Goal: Navigation & Orientation: Find specific page/section

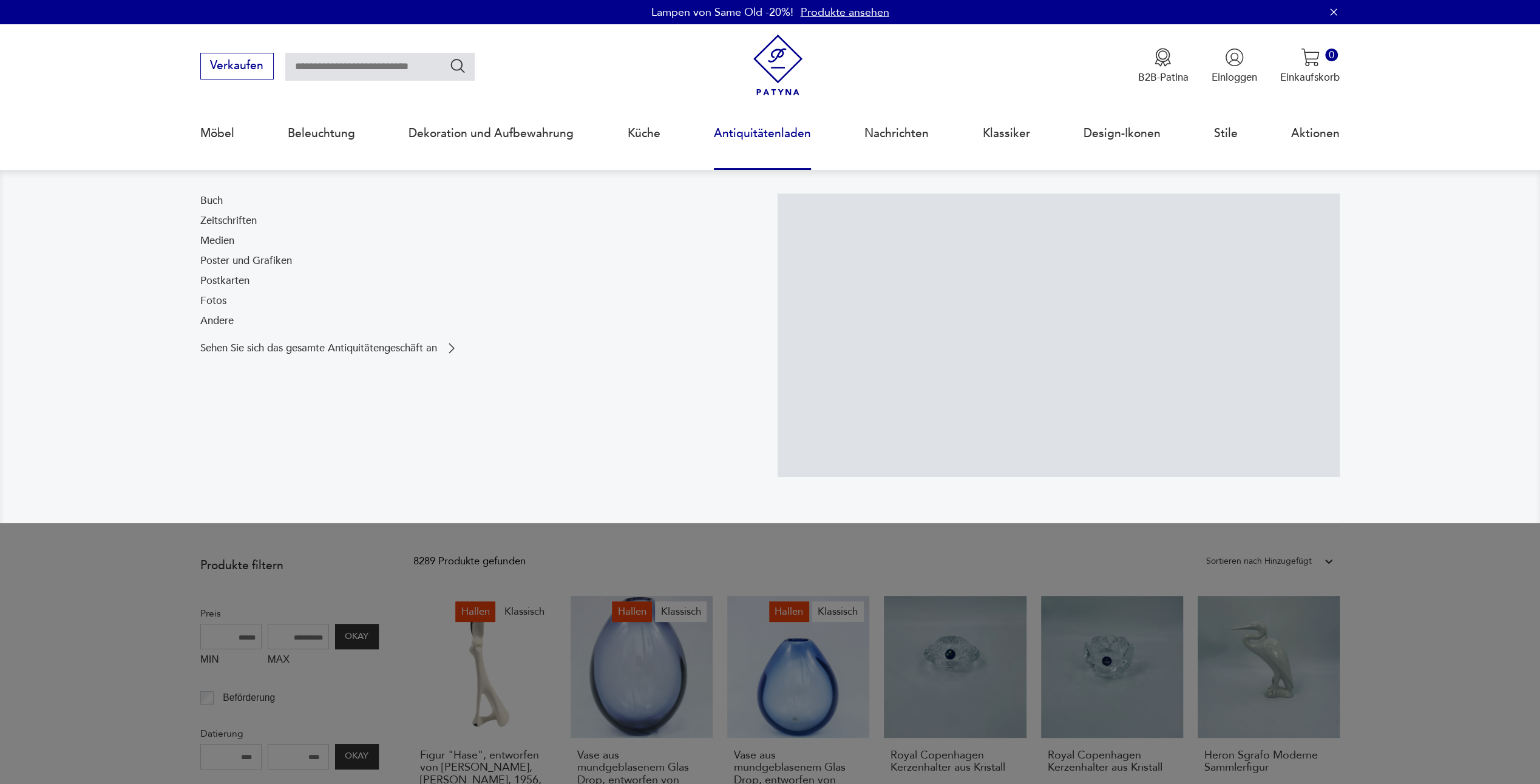
click at [760, 131] on link "Antiquitätenladen" at bounding box center [762, 133] width 97 height 56
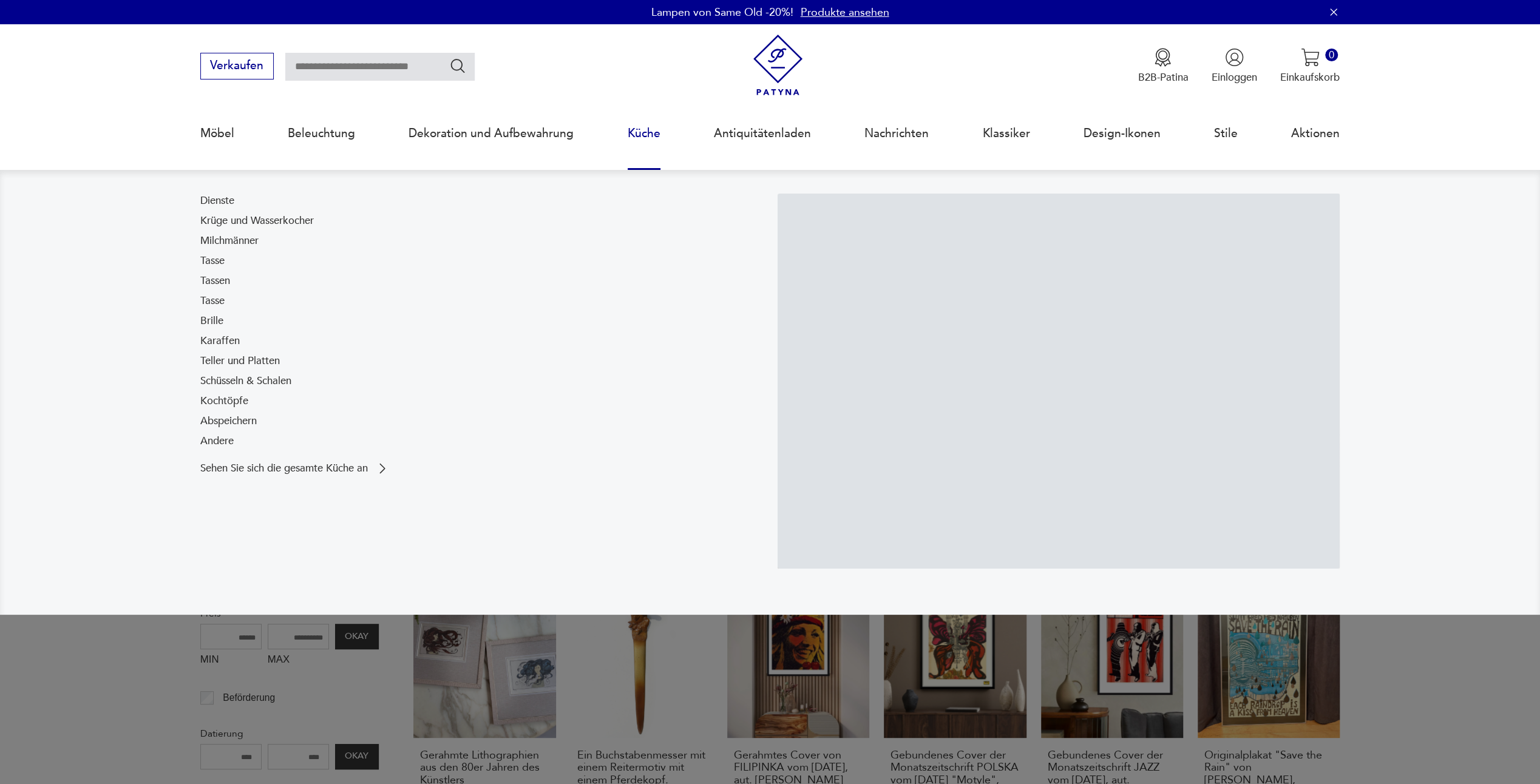
click at [649, 142] on link "Küche" at bounding box center [644, 133] width 33 height 56
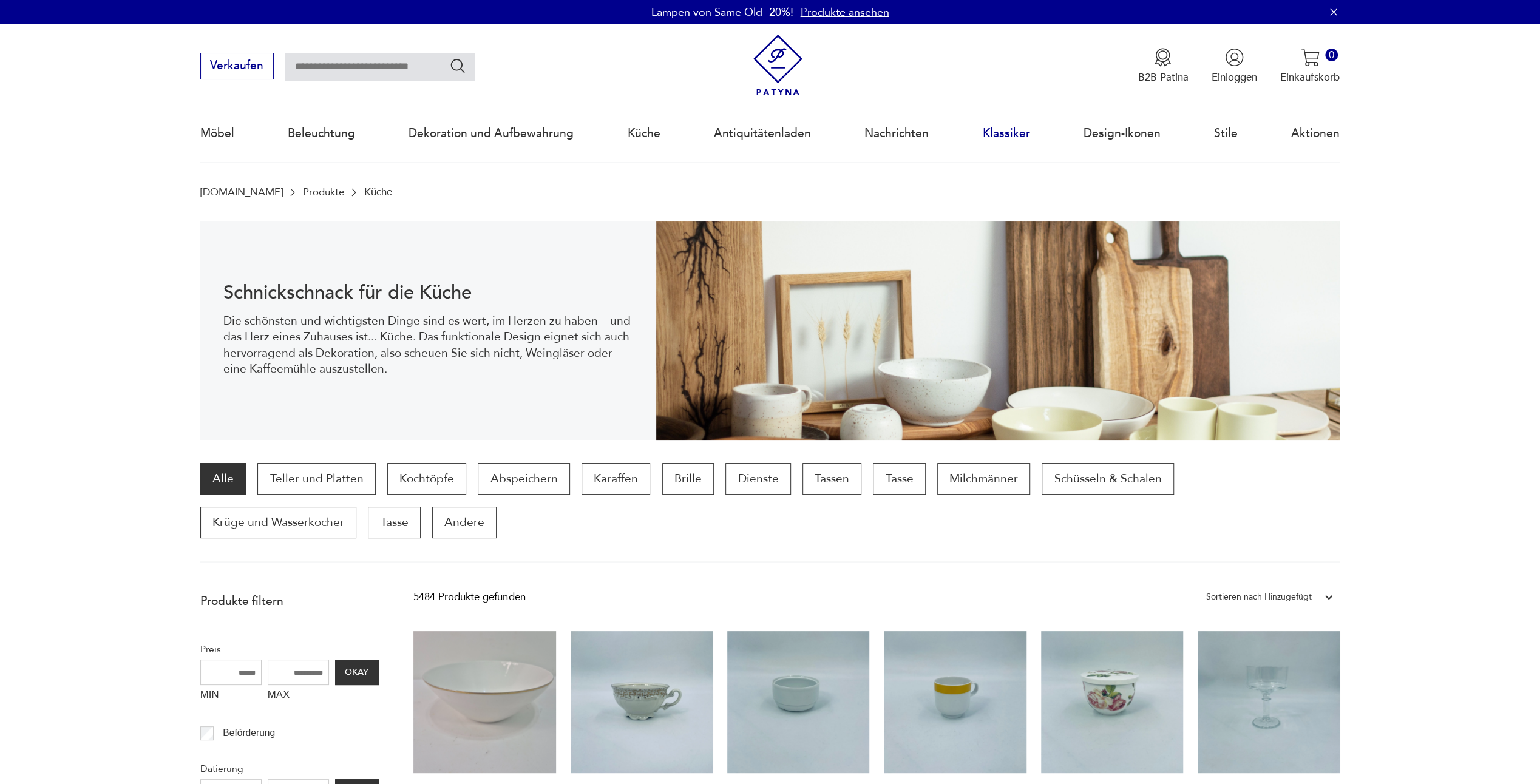
click at [995, 134] on link "Klassiker" at bounding box center [1006, 133] width 47 height 56
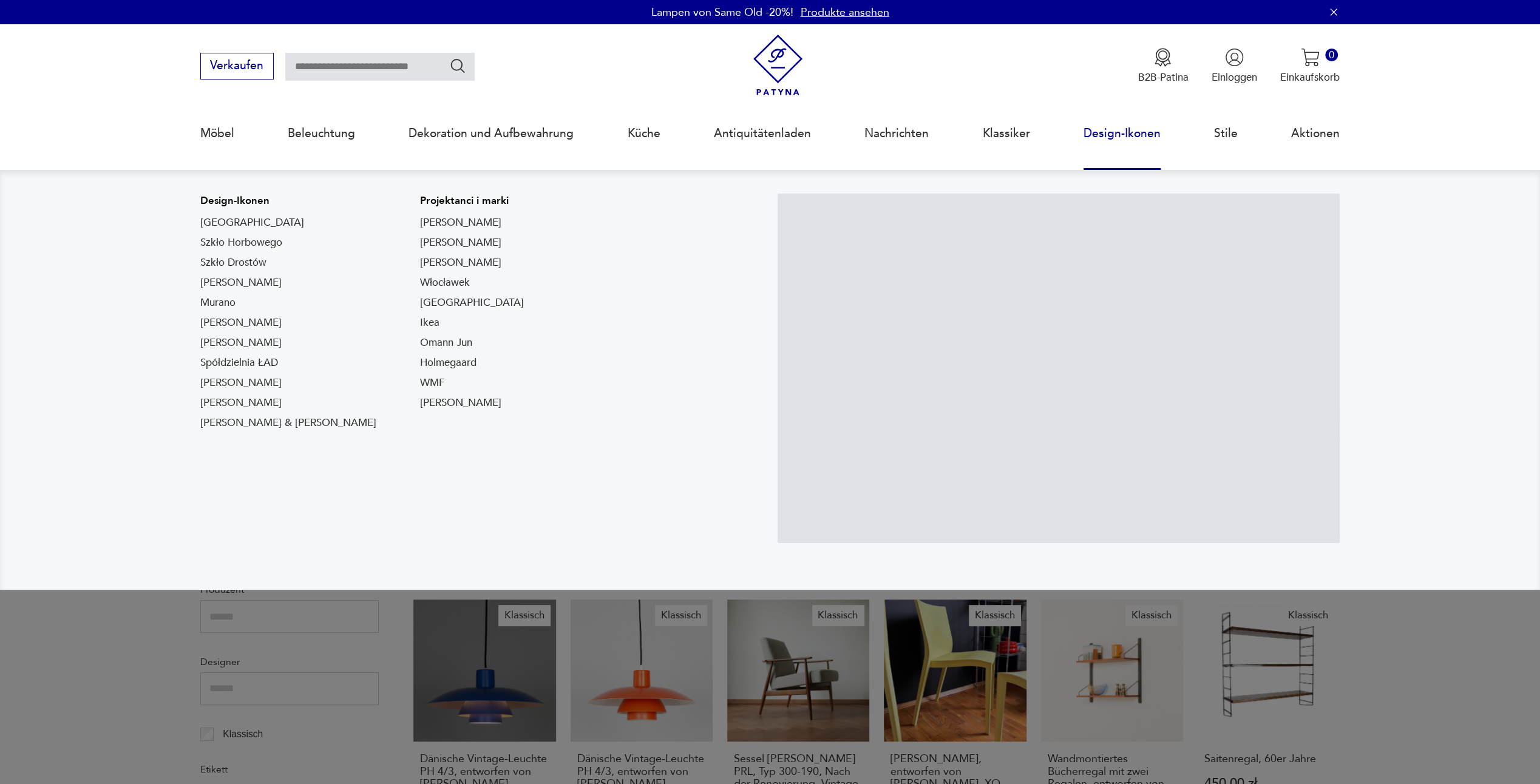
click at [1118, 139] on link "Design-Ikonen" at bounding box center [1121, 133] width 77 height 56
click at [1089, 131] on link "Design-Ikonen" at bounding box center [1121, 133] width 77 height 56
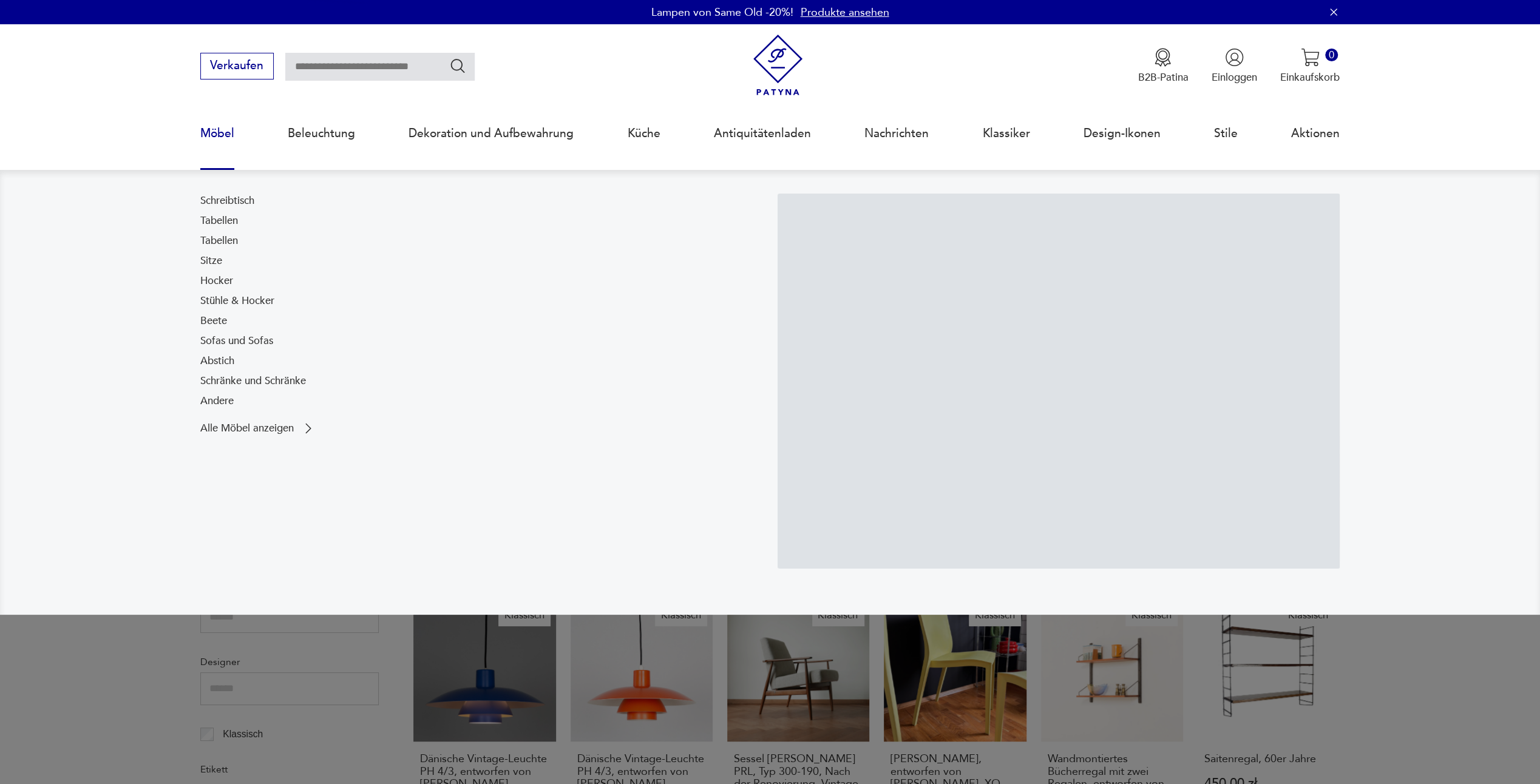
click at [226, 131] on link "Möbel" at bounding box center [218, 133] width 34 height 56
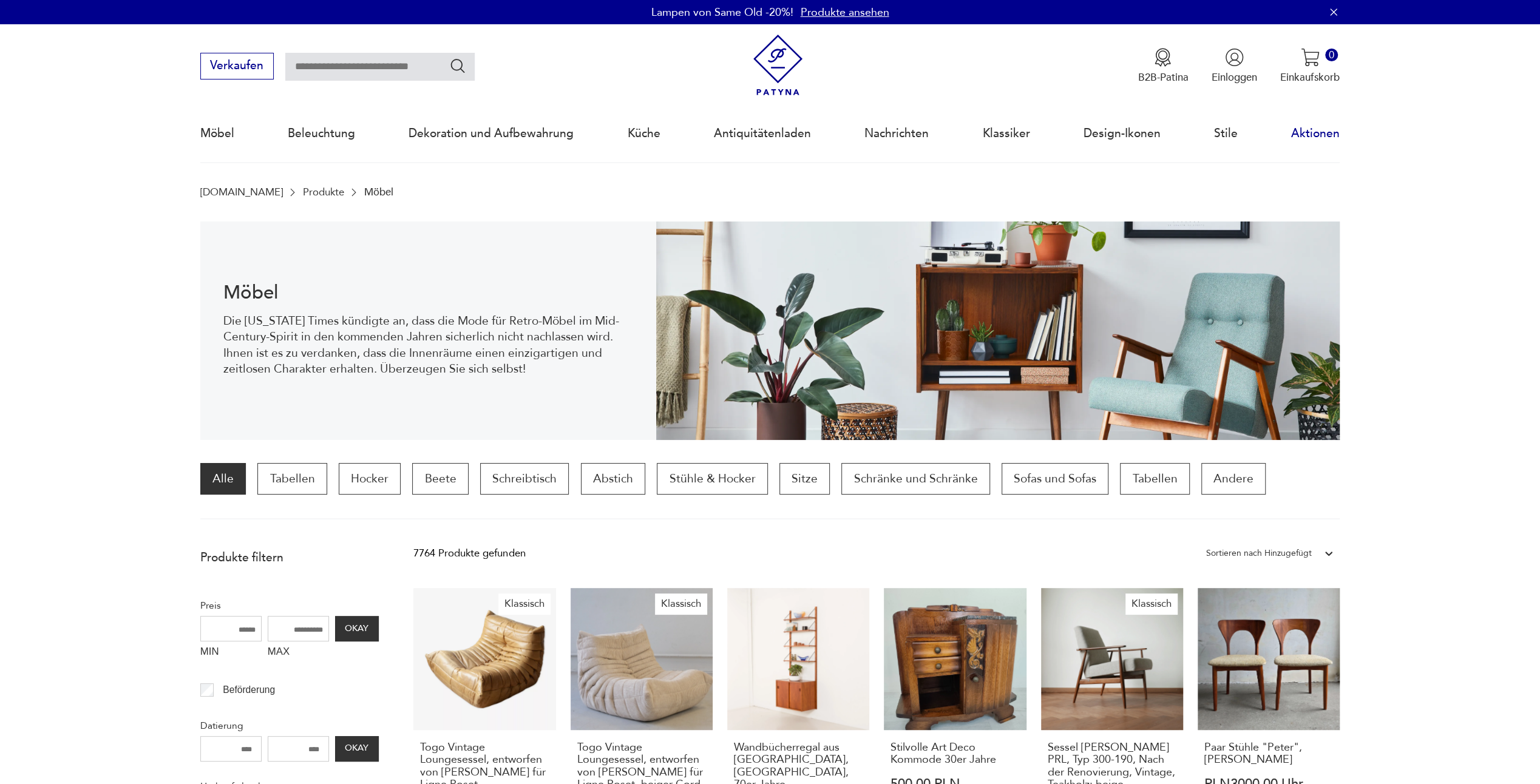
click at [1313, 131] on link "Aktionen" at bounding box center [1315, 133] width 49 height 56
